Goal: Transaction & Acquisition: Obtain resource

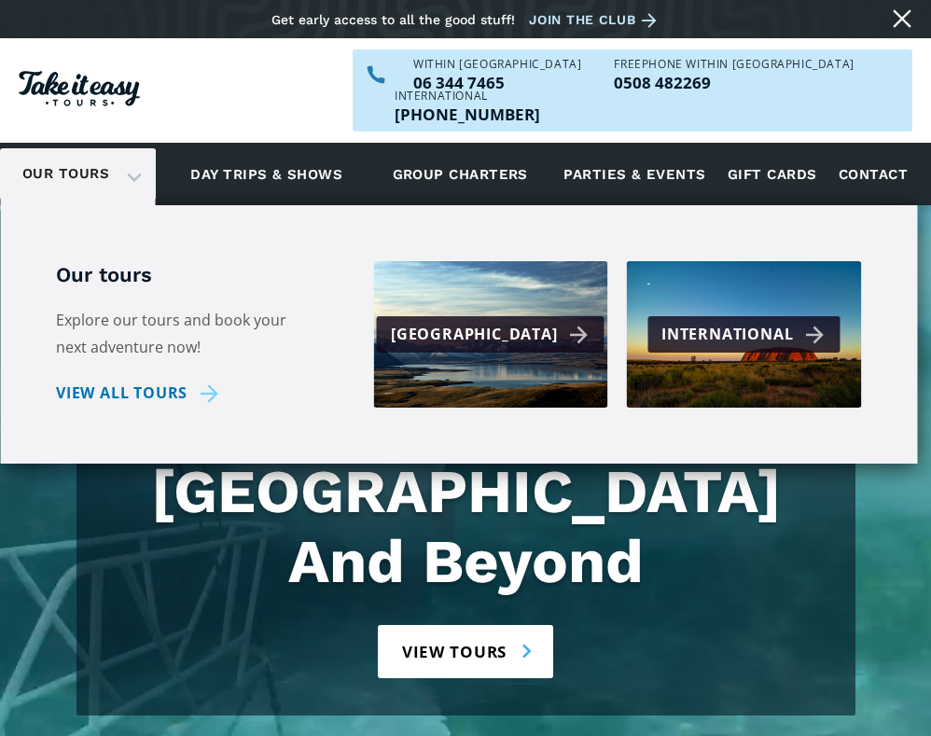
click at [131, 148] on div "Our tours" at bounding box center [78, 173] width 156 height 51
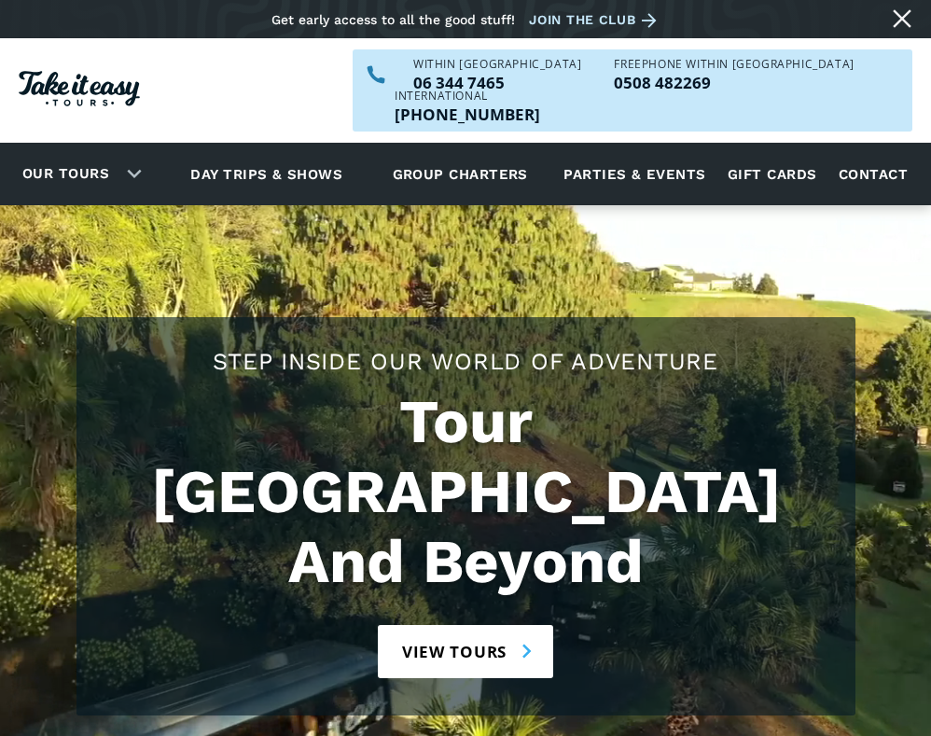
click at [137, 148] on div "Our tours" at bounding box center [78, 173] width 156 height 51
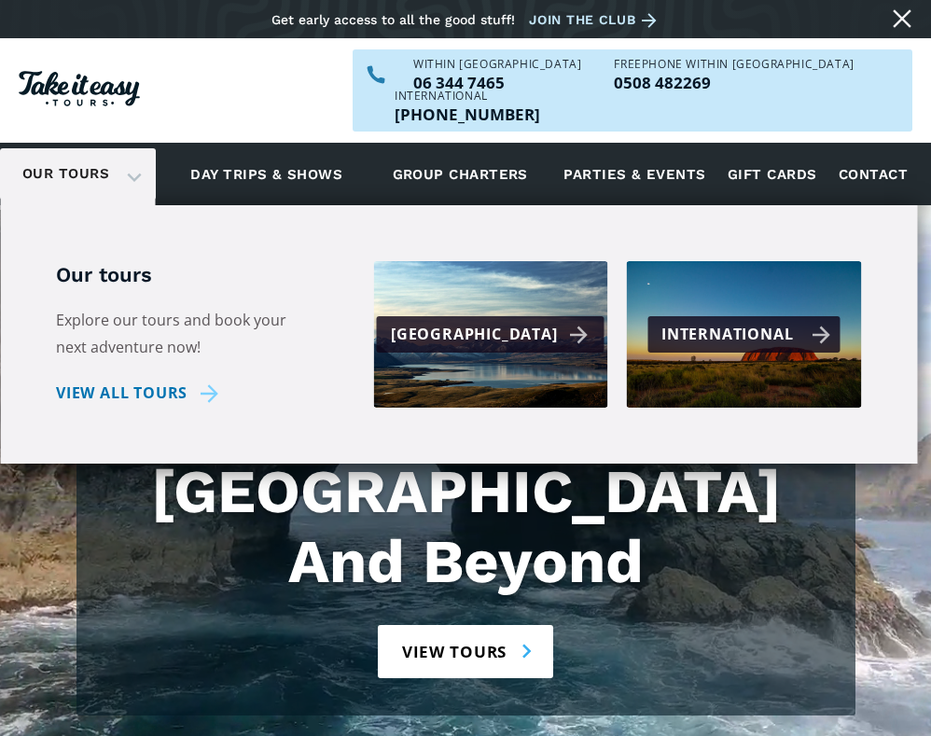
click at [689, 321] on div "International" at bounding box center [745, 334] width 169 height 27
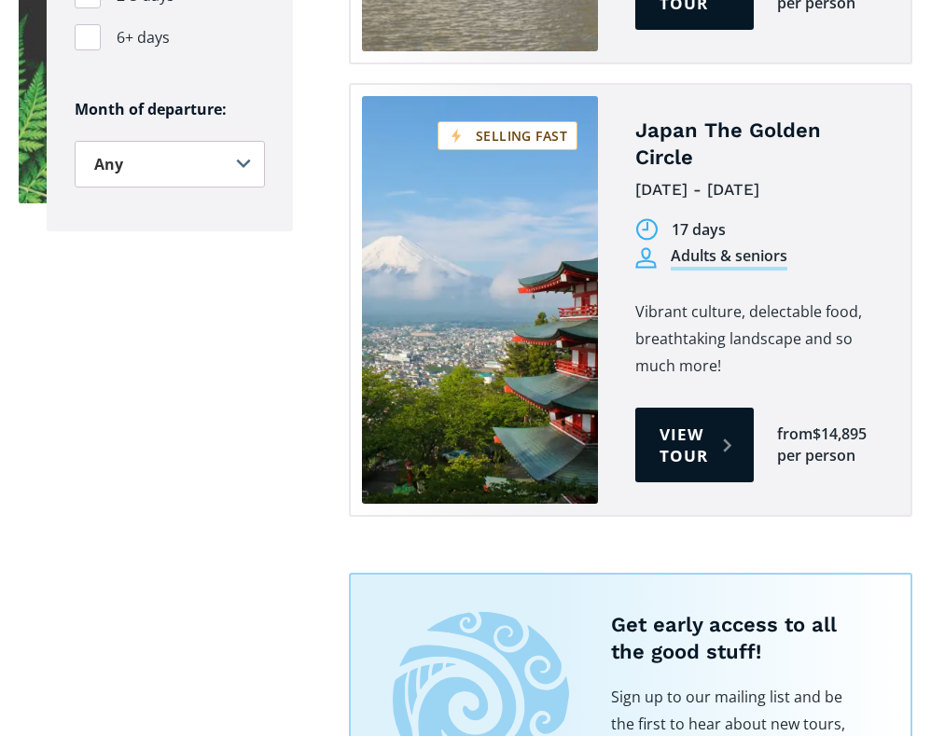
scroll to position [1759, 0]
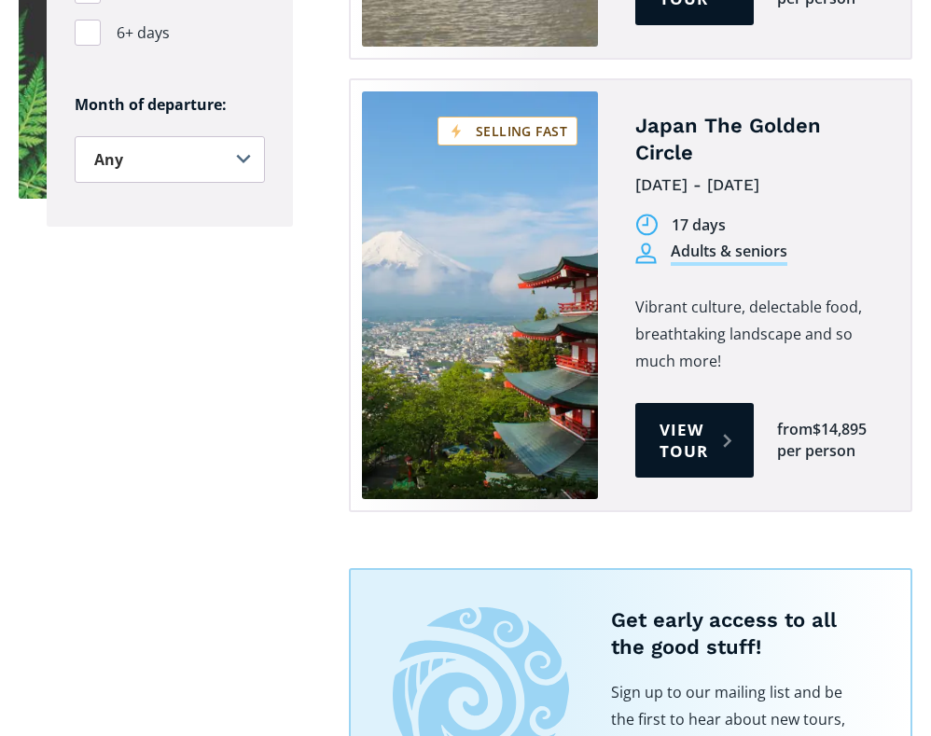
click at [689, 403] on link "View tour" at bounding box center [694, 440] width 118 height 75
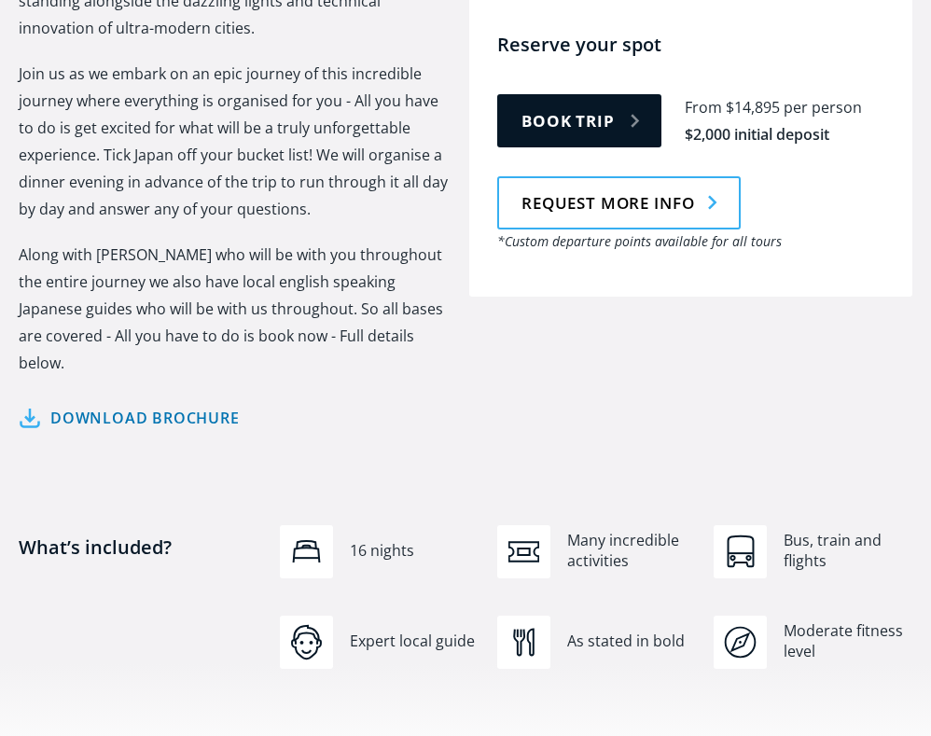
scroll to position [1065, 0]
click at [181, 405] on link "Download brochure" at bounding box center [129, 418] width 221 height 27
